Goal: Task Accomplishment & Management: Manage account settings

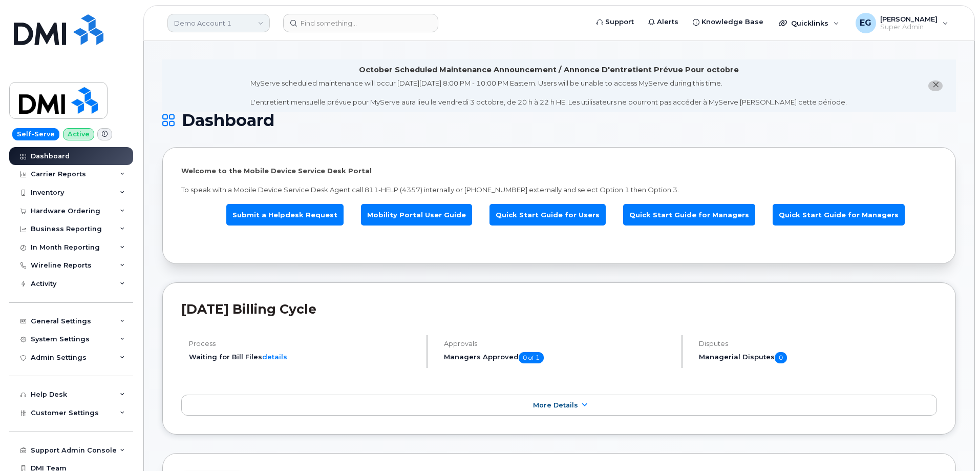
click at [219, 23] on link "Demo Account 1" at bounding box center [218, 23] width 102 height 18
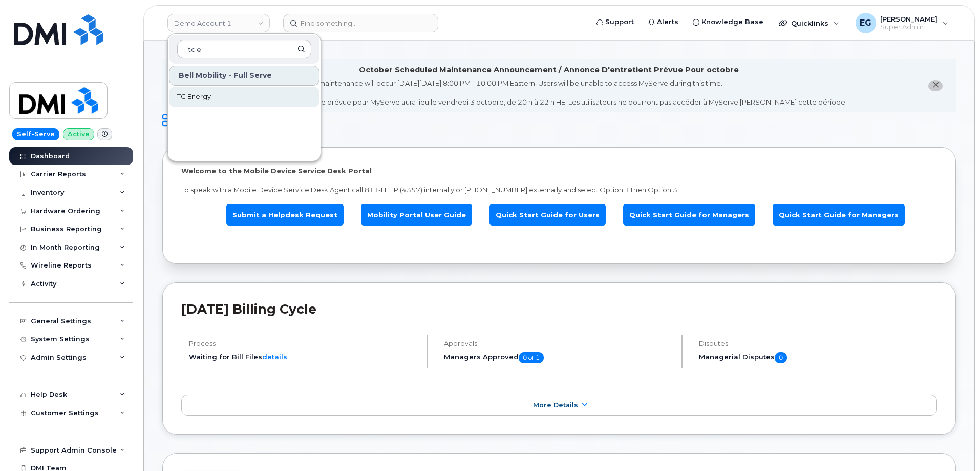
type input "tc e"
click at [193, 97] on span "TC Energy" at bounding box center [194, 97] width 34 height 10
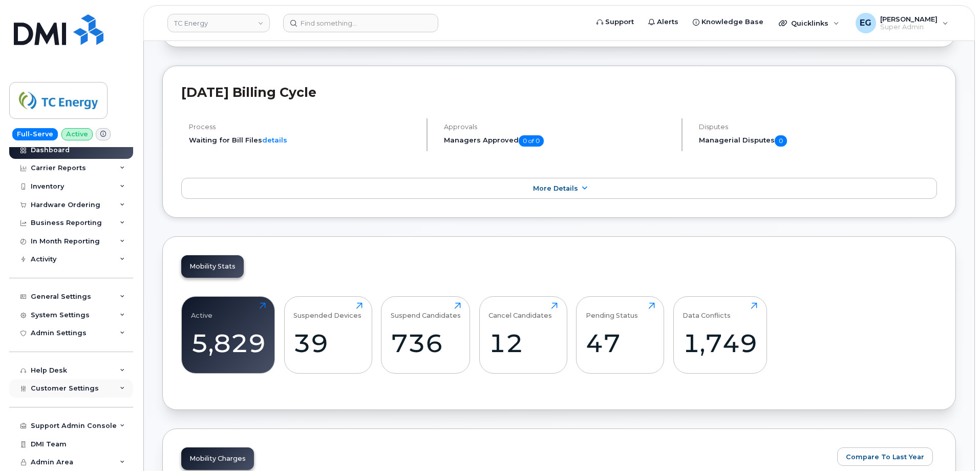
scroll to position [256, 0]
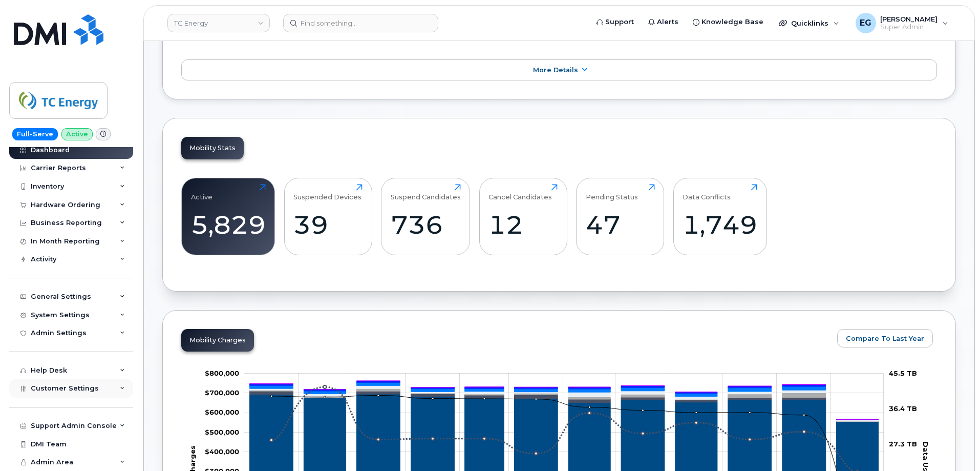
click at [65, 387] on span "Customer Settings" at bounding box center [65, 388] width 68 height 8
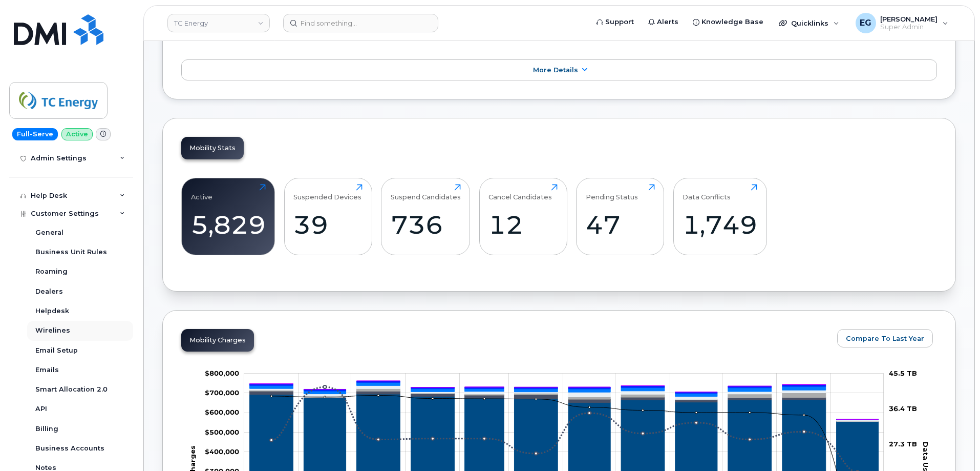
scroll to position [166, 0]
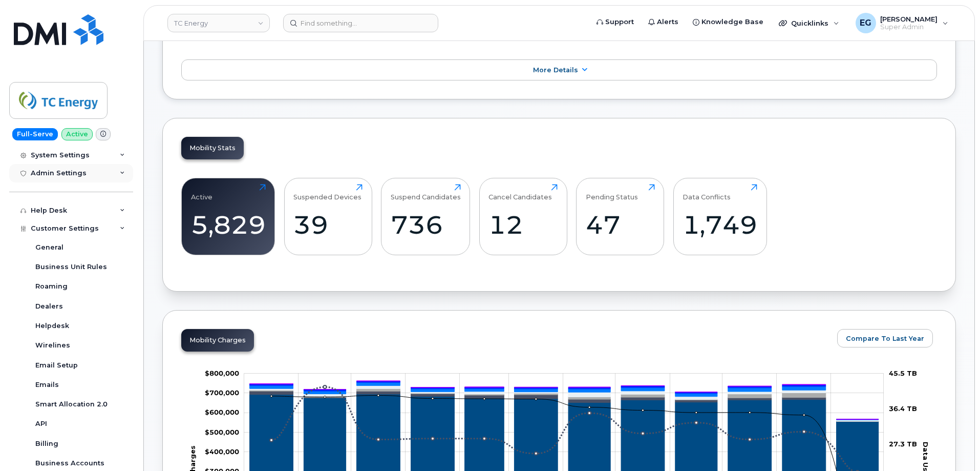
click at [69, 174] on div "Admin Settings" at bounding box center [59, 173] width 56 height 8
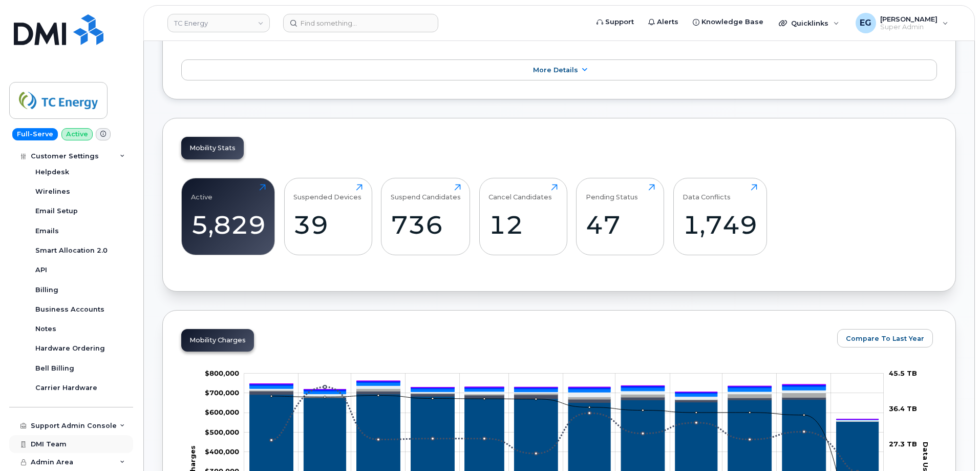
scroll to position [307, 0]
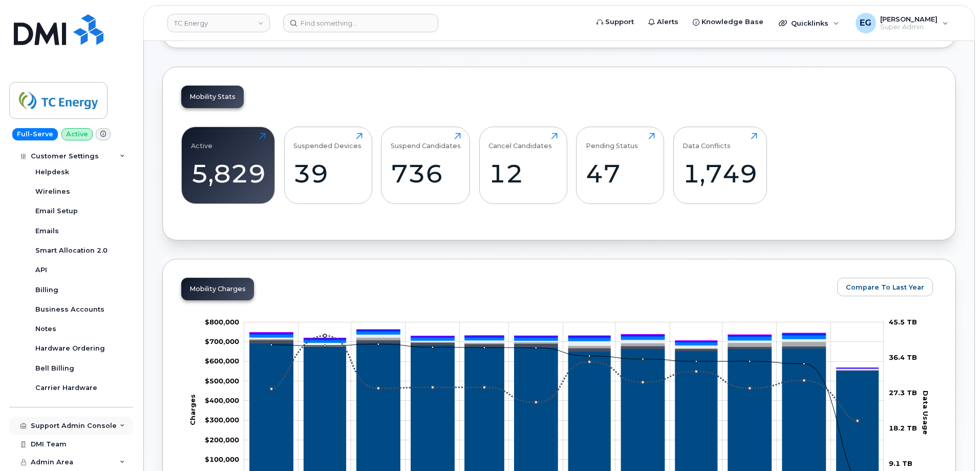
click at [83, 420] on div "Support Admin Console" at bounding box center [71, 425] width 124 height 18
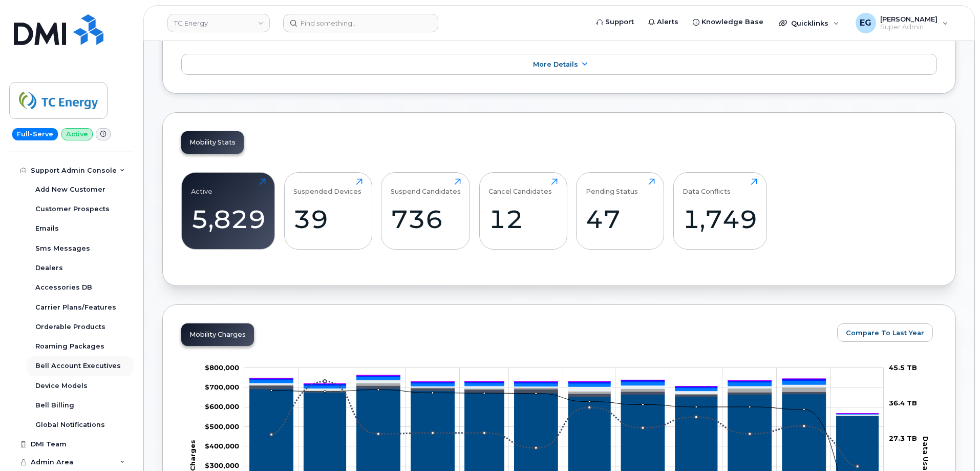
scroll to position [256, 0]
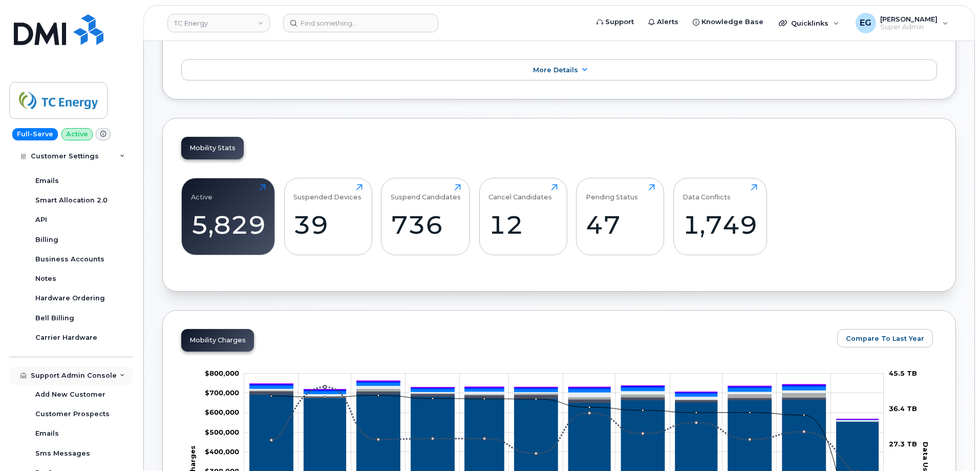
click at [92, 378] on div "Support Admin Console" at bounding box center [74, 375] width 86 height 8
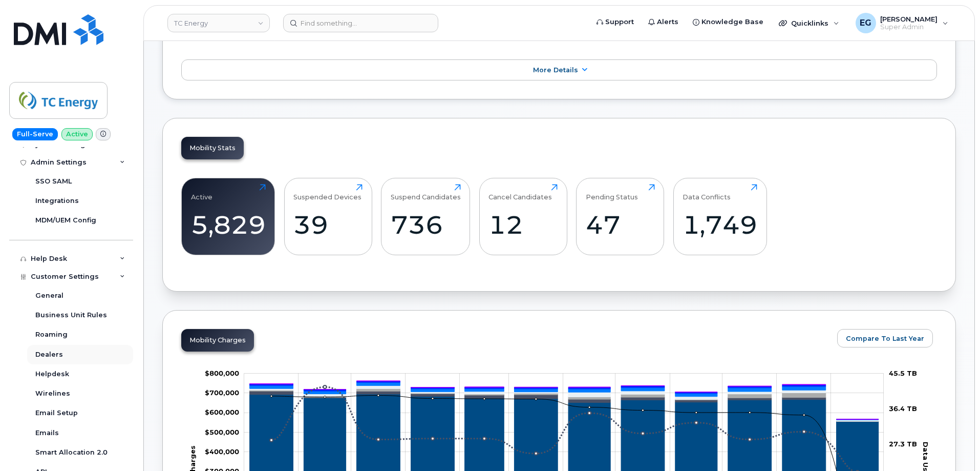
scroll to position [174, 0]
click at [64, 281] on span "Customer Settings" at bounding box center [65, 279] width 68 height 8
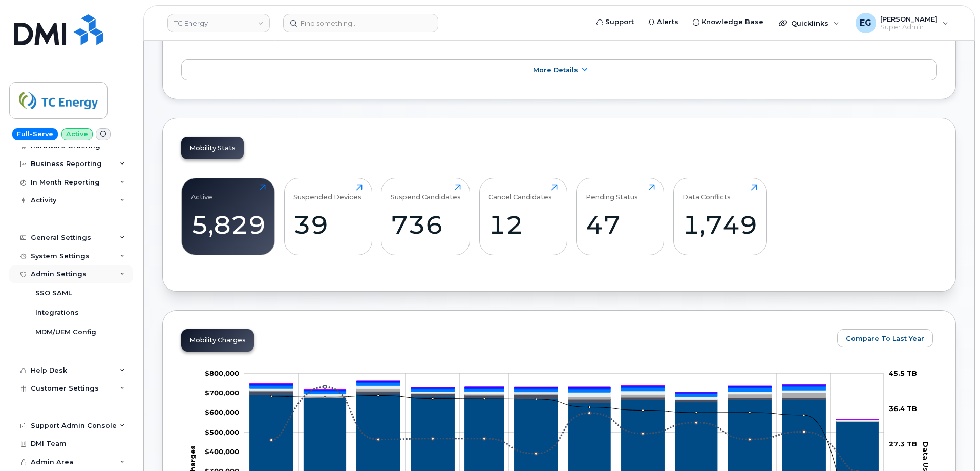
click at [82, 275] on div "Admin Settings" at bounding box center [59, 274] width 56 height 8
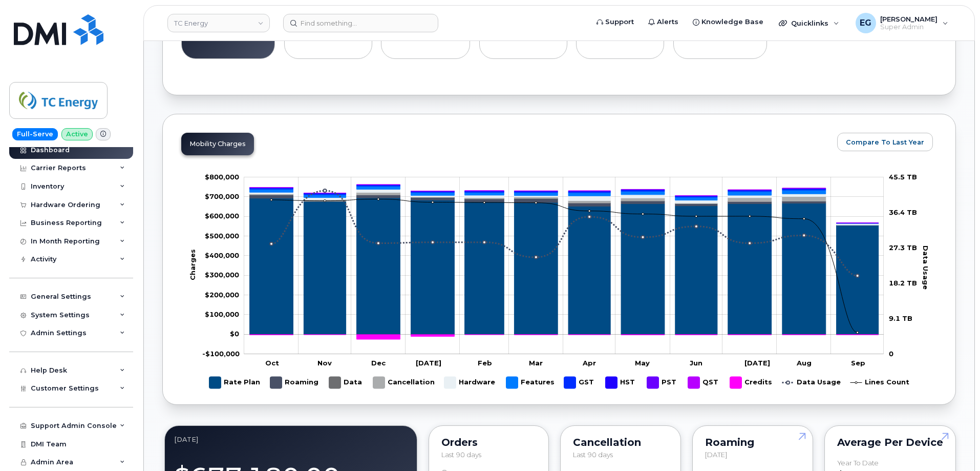
scroll to position [461, 0]
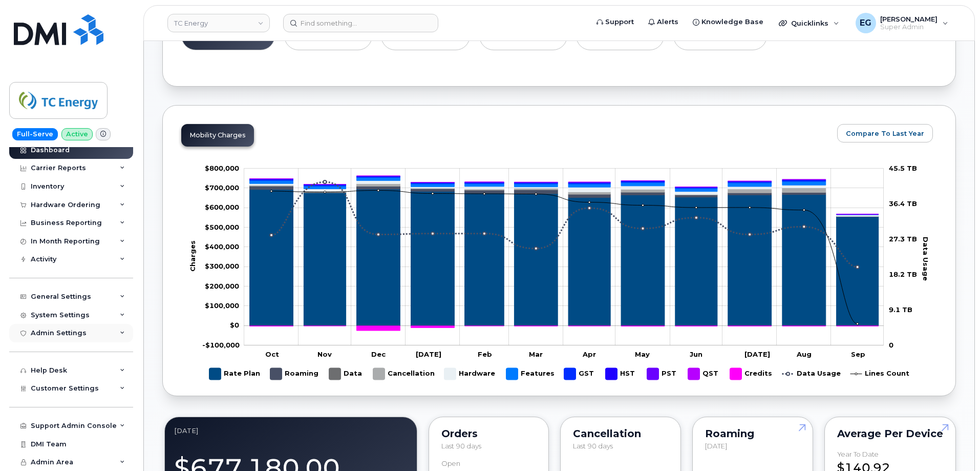
click at [84, 334] on div "Admin Settings" at bounding box center [71, 333] width 124 height 18
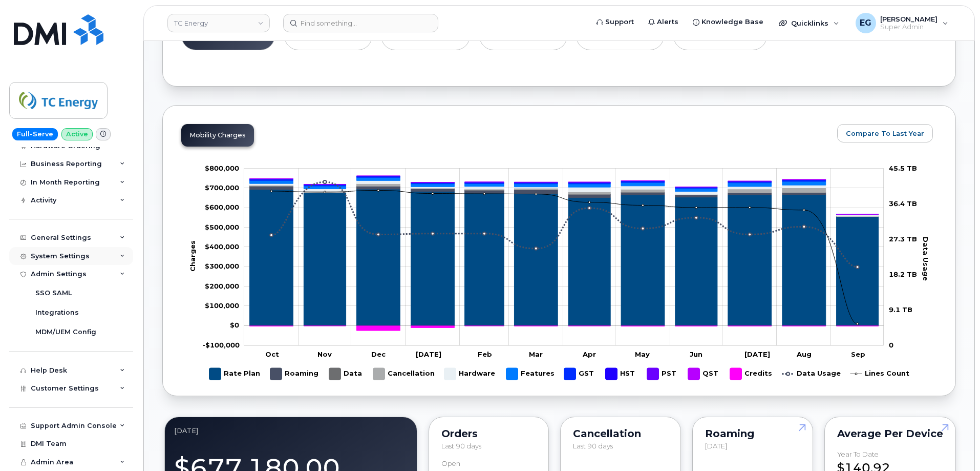
click at [65, 258] on div "System Settings" at bounding box center [60, 256] width 59 height 8
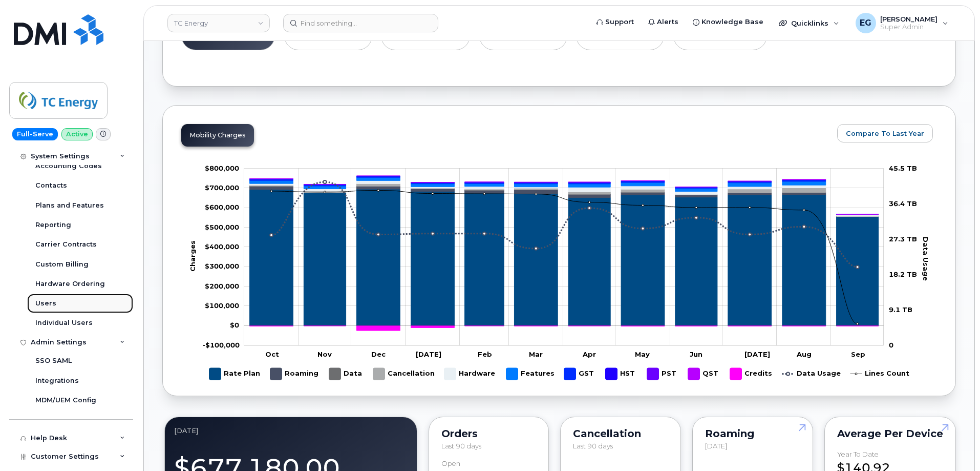
click at [51, 303] on div "Users" at bounding box center [45, 303] width 21 height 9
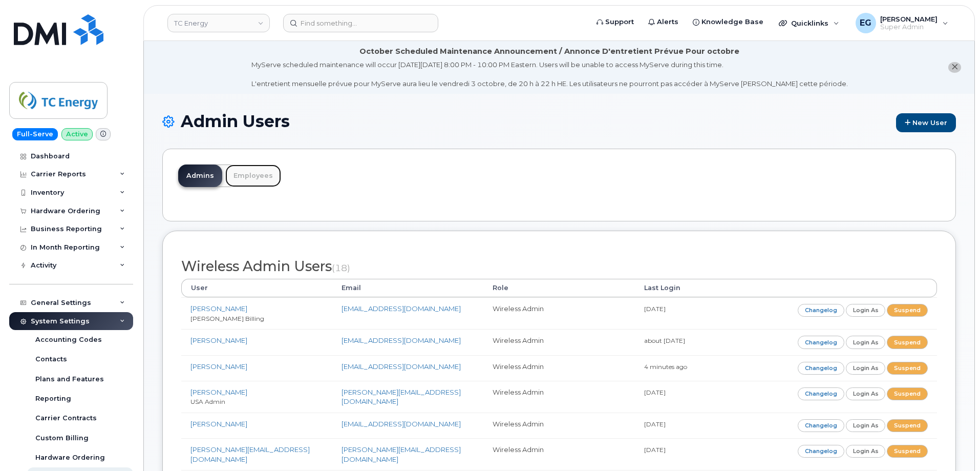
click at [243, 180] on link "Employees" at bounding box center [253, 175] width 56 height 23
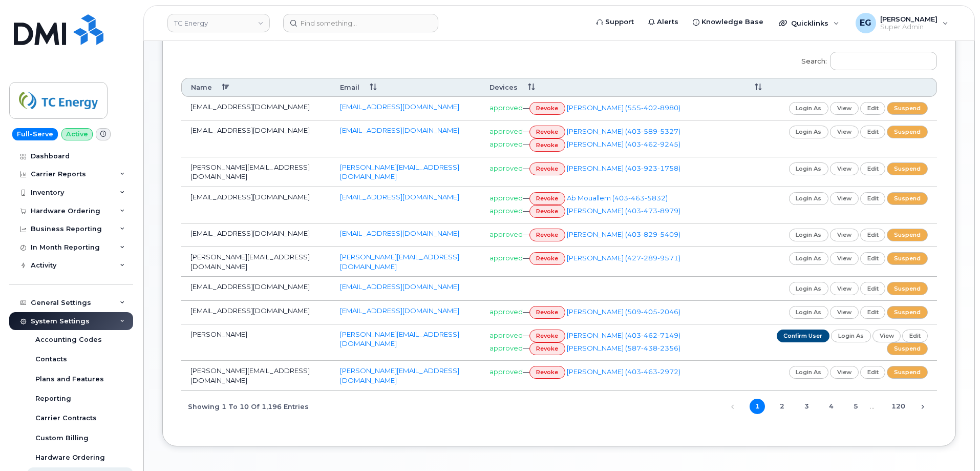
scroll to position [205, 0]
click at [810, 131] on link "login as" at bounding box center [809, 131] width 40 height 13
